Goal: Find specific page/section: Find specific page/section

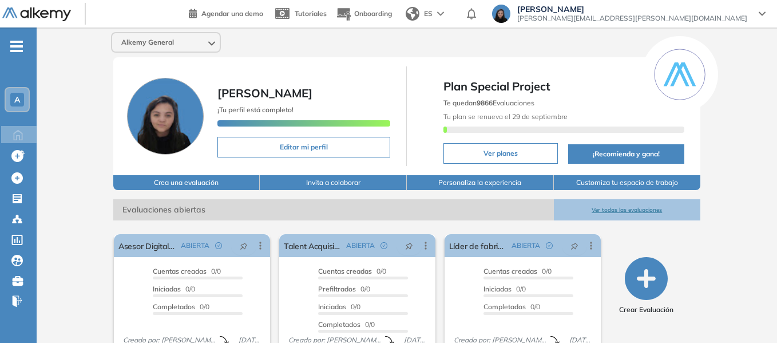
click at [18, 45] on icon "-" at bounding box center [16, 46] width 13 height 2
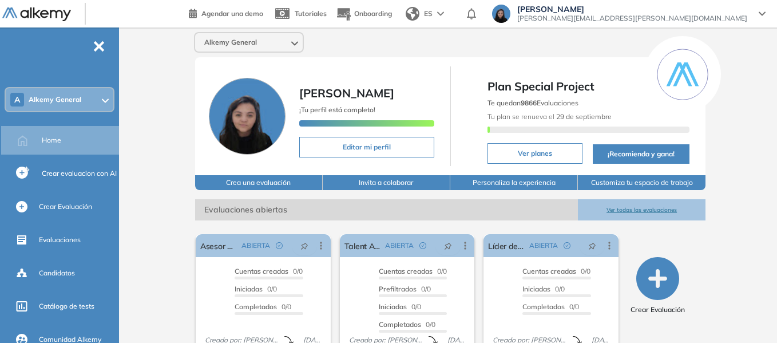
click at [83, 99] on div "A Alkemy General" at bounding box center [60, 99] width 108 height 23
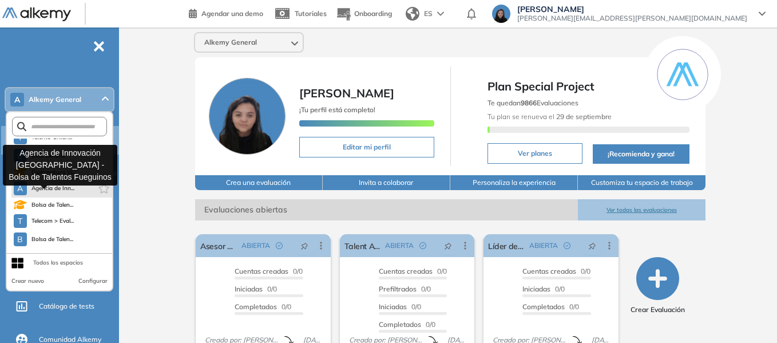
scroll to position [156, 0]
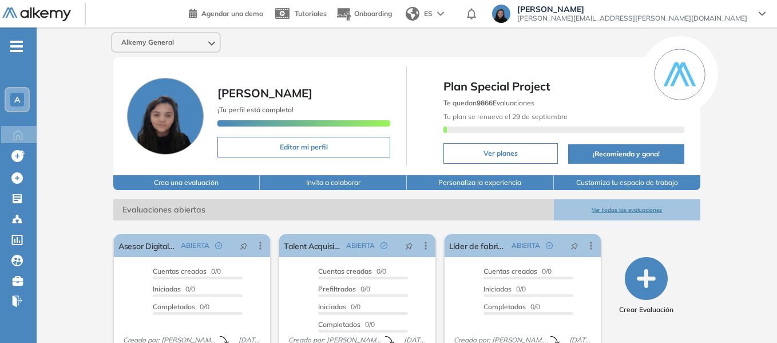
click at [18, 94] on div "A" at bounding box center [17, 100] width 14 height 14
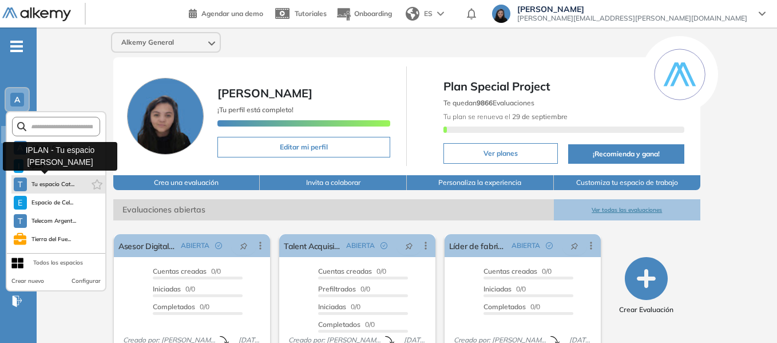
scroll to position [57, 0]
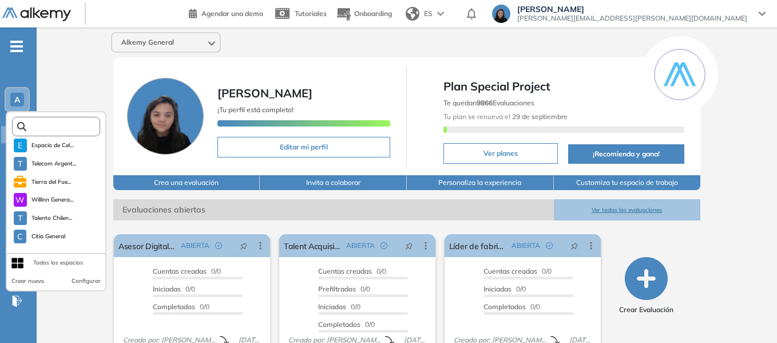
click at [58, 122] on input "text" at bounding box center [59, 126] width 66 height 9
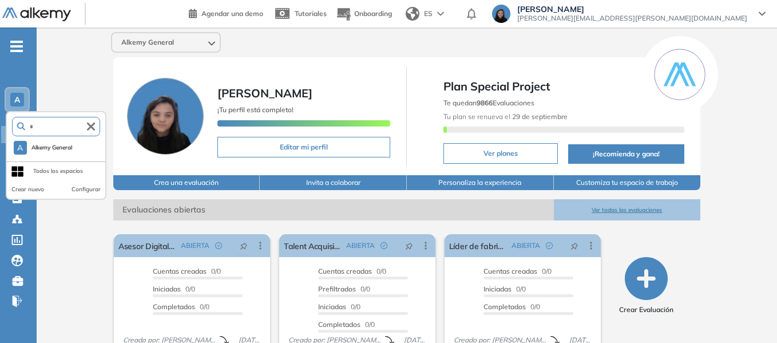
scroll to position [0, 0]
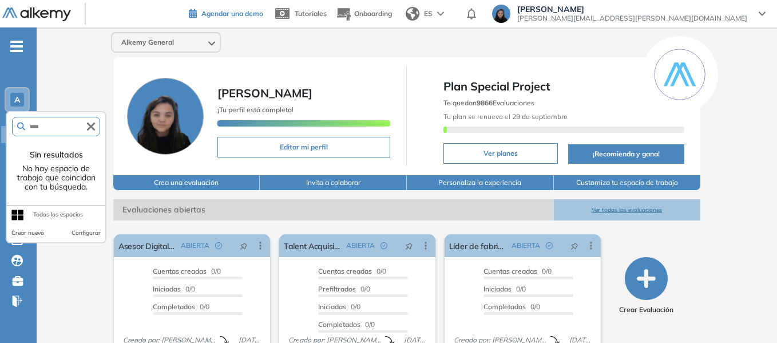
type input "****"
